Goal: Transaction & Acquisition: Book appointment/travel/reservation

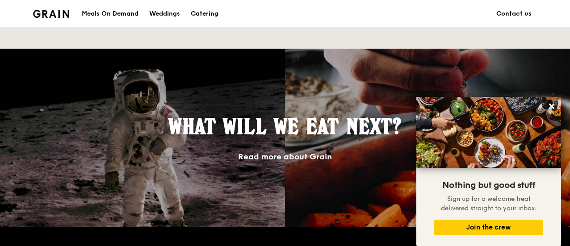
scroll to position [727, 0]
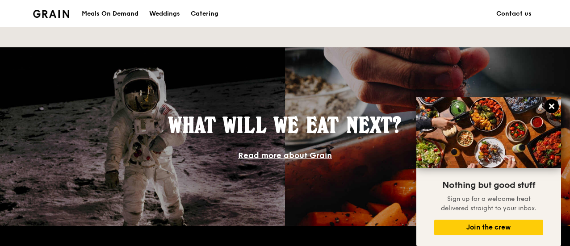
click at [554, 104] on icon at bounding box center [552, 106] width 8 height 8
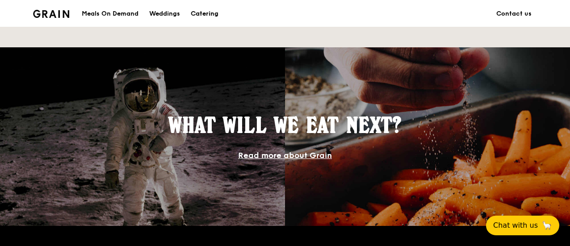
click at [204, 10] on div "Catering" at bounding box center [205, 13] width 28 height 27
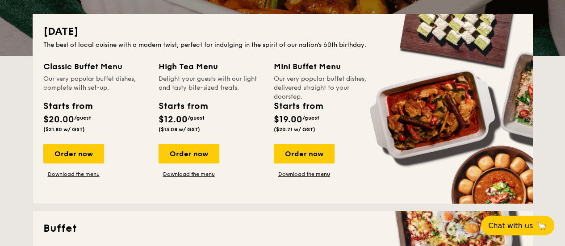
drag, startPoint x: 206, startPoint y: 126, endPoint x: 239, endPoint y: 20, distance: 111.5
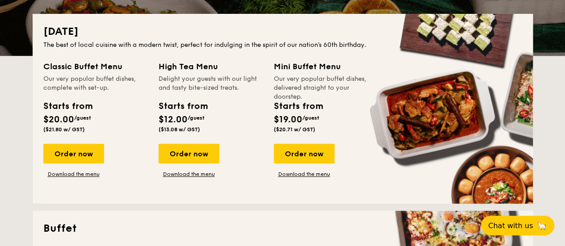
click at [239, 20] on div "National Day The best of local cuisine with a modern twist, perfect for indulgi…" at bounding box center [283, 109] width 501 height 190
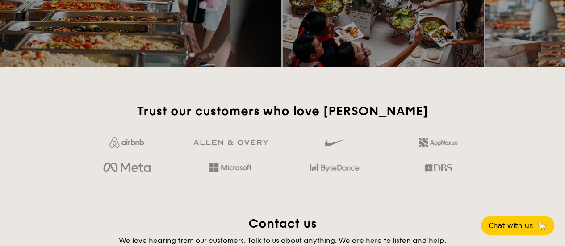
scroll to position [1520, 0]
